Goal: Information Seeking & Learning: Learn about a topic

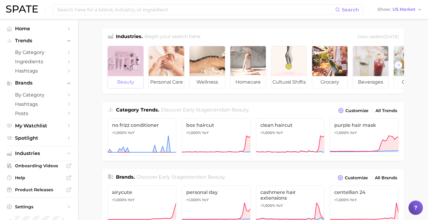
click at [119, 63] on div at bounding box center [125, 61] width 35 height 30
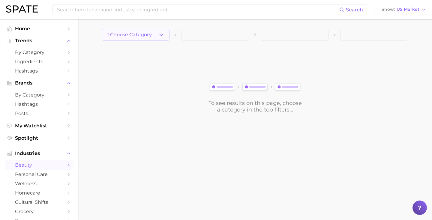
click at [127, 35] on span "1. Choose Category" at bounding box center [129, 34] width 45 height 5
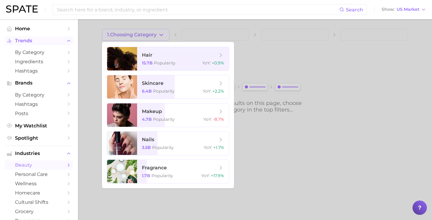
click at [40, 38] on button "Trends" at bounding box center [39, 40] width 68 height 9
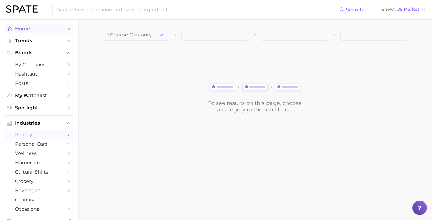
click at [41, 30] on span "Home" at bounding box center [39, 29] width 48 height 6
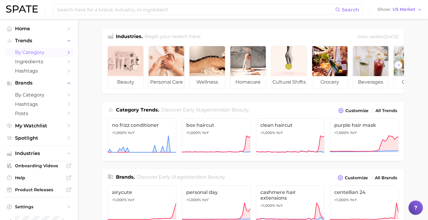
click at [41, 51] on span "by Category" at bounding box center [39, 53] width 48 height 6
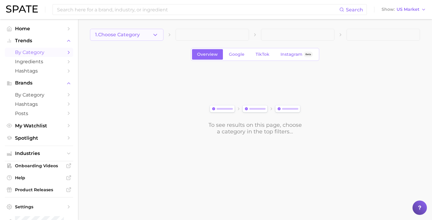
click at [144, 31] on button "1. Choose Category" at bounding box center [127, 35] width 74 height 12
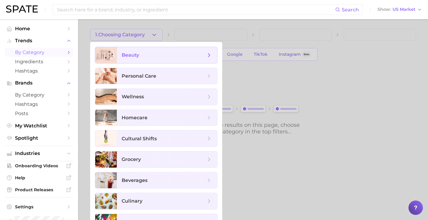
click at [152, 60] on span "beauty" at bounding box center [167, 55] width 100 height 16
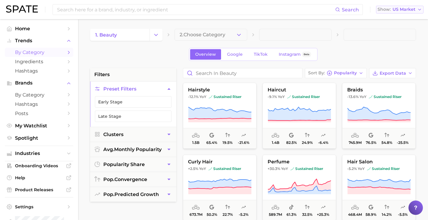
click at [402, 6] on button "Show US Market" at bounding box center [399, 10] width 47 height 8
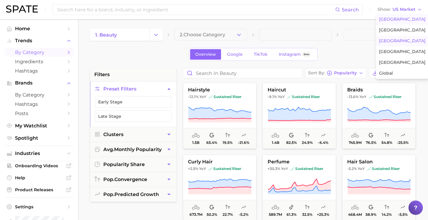
click at [389, 44] on button "[GEOGRAPHIC_DATA]" at bounding box center [402, 41] width 53 height 11
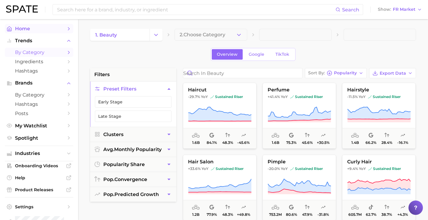
click at [50, 27] on span "Home" at bounding box center [39, 29] width 48 height 6
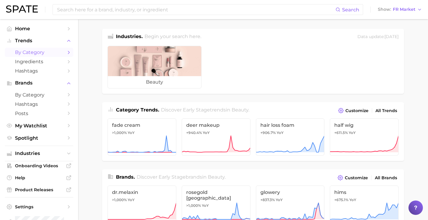
click at [35, 50] on link "by Category" at bounding box center [39, 52] width 68 height 9
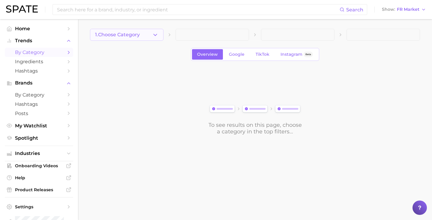
click at [145, 32] on button "1. Choose Category" at bounding box center [127, 35] width 74 height 12
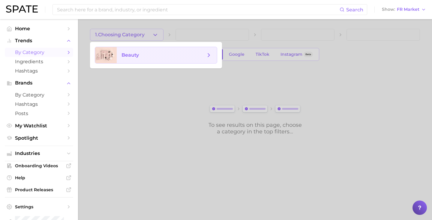
click at [145, 59] on span "beauty" at bounding box center [167, 55] width 100 height 16
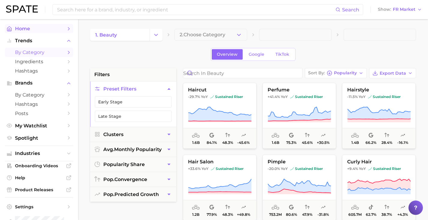
click at [48, 26] on link "Home" at bounding box center [39, 28] width 68 height 9
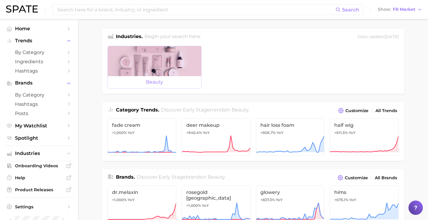
click at [133, 67] on div at bounding box center [154, 61] width 93 height 30
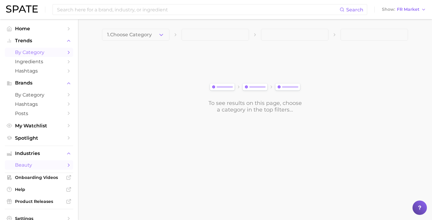
click at [43, 49] on link "by Category" at bounding box center [39, 52] width 68 height 9
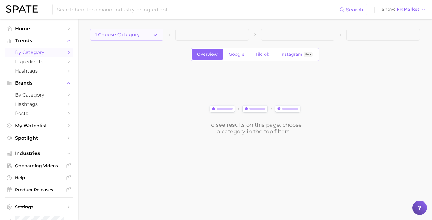
click at [118, 37] on span "1. Choose Category" at bounding box center [117, 34] width 45 height 5
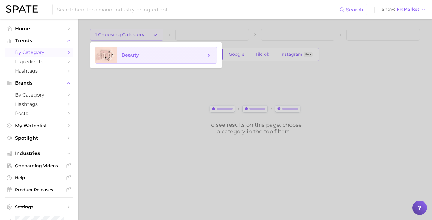
click at [119, 57] on span "beauty" at bounding box center [167, 55] width 100 height 16
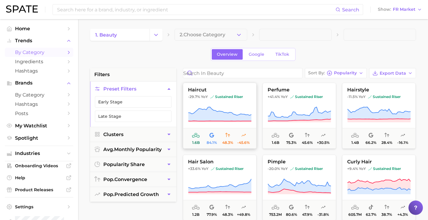
click at [224, 102] on button "haircut -29.7% YoY sustained riser 1.6b 84.1% 48.3% -45.6%" at bounding box center [220, 116] width 74 height 66
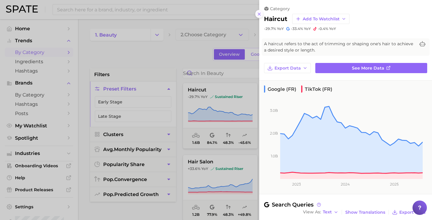
click at [260, 14] on icon at bounding box center [259, 14] width 5 height 5
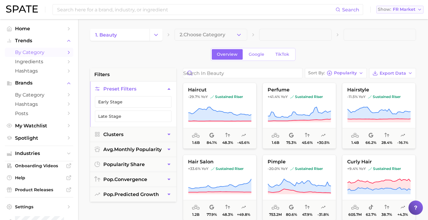
click at [398, 12] on button "Show FR Market" at bounding box center [399, 10] width 47 height 8
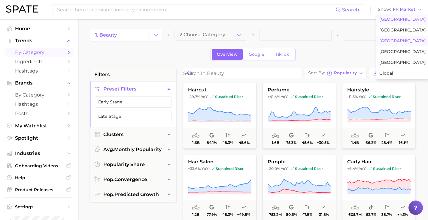
click at [394, 20] on span "[GEOGRAPHIC_DATA]" at bounding box center [402, 19] width 47 height 5
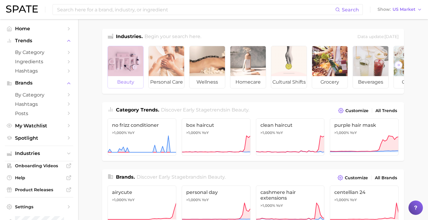
click at [119, 59] on div at bounding box center [125, 61] width 35 height 30
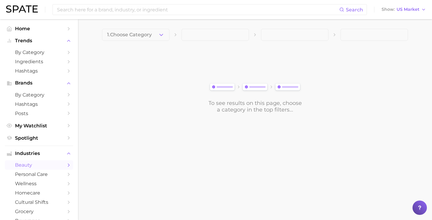
click at [149, 32] on button "1. Choose Category" at bounding box center [136, 35] width 68 height 12
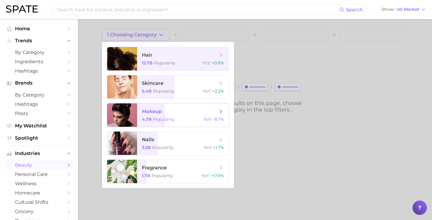
click at [154, 109] on span "makeup" at bounding box center [152, 112] width 20 height 6
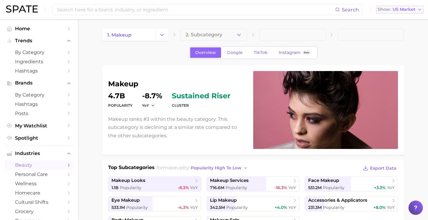
click at [395, 9] on span "US Market" at bounding box center [403, 9] width 23 height 3
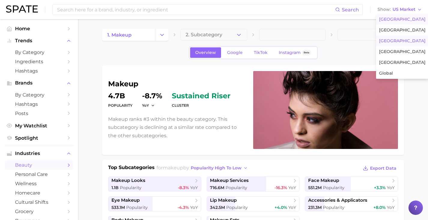
click at [390, 41] on span "[GEOGRAPHIC_DATA]" at bounding box center [402, 40] width 47 height 5
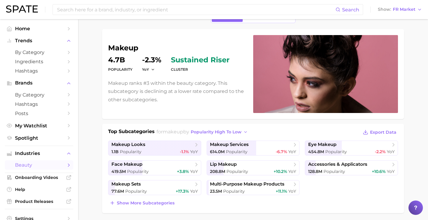
scroll to position [34, 0]
